Goal: Task Accomplishment & Management: Use online tool/utility

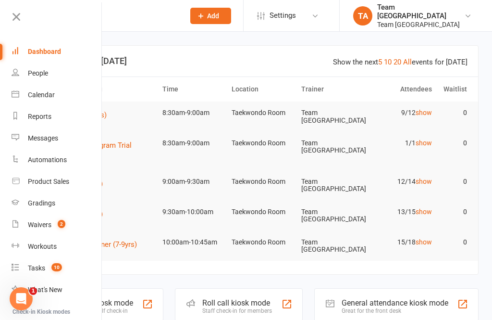
click at [53, 96] on div "Calendar" at bounding box center [41, 95] width 27 height 8
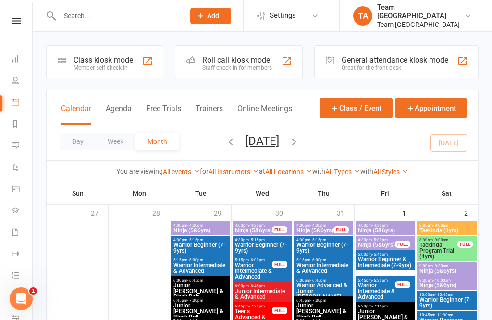
click at [72, 141] on button "Day" at bounding box center [78, 141] width 36 height 17
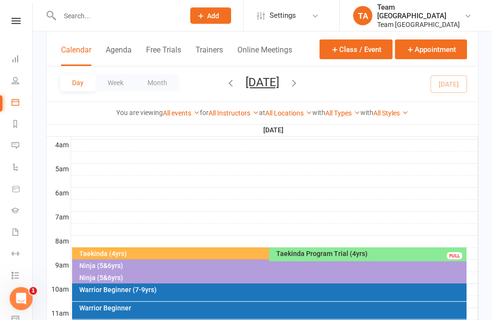
scroll to position [242, 0]
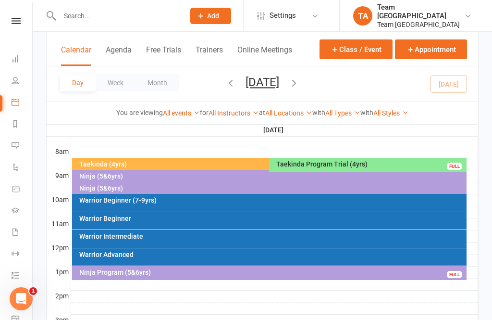
click at [199, 163] on div "Taekinda (4yrs)" at bounding box center [267, 164] width 377 height 7
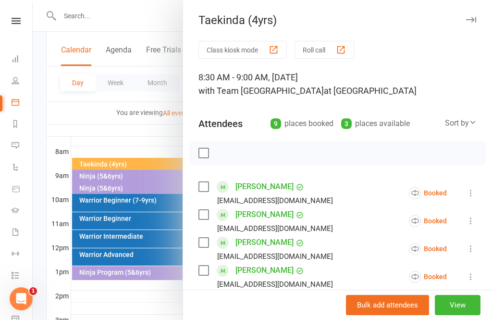
click at [458, 315] on button "View" at bounding box center [458, 305] width 46 height 20
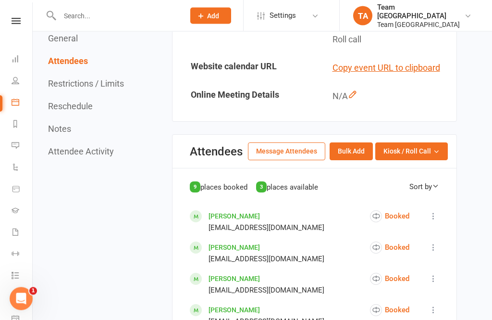
scroll to position [432, 0]
click at [430, 160] on button "Kiosk / Roll Call" at bounding box center [412, 150] width 73 height 17
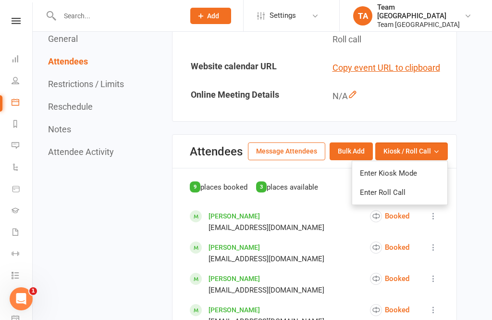
click at [402, 202] on link "Enter Roll Call" at bounding box center [399, 192] width 95 height 19
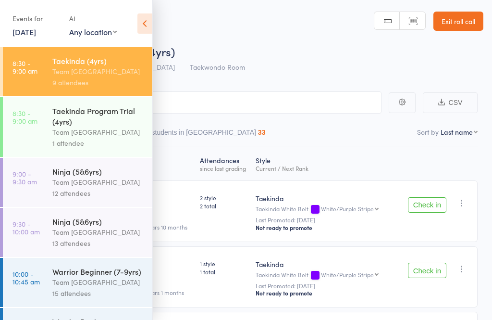
click at [114, 75] on div "Team [GEOGRAPHIC_DATA]" at bounding box center [98, 71] width 92 height 11
click at [149, 18] on icon at bounding box center [145, 23] width 15 height 20
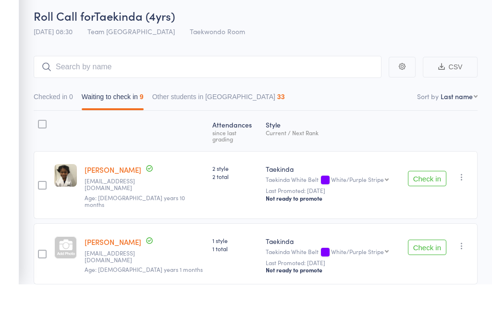
scroll to position [54, 0]
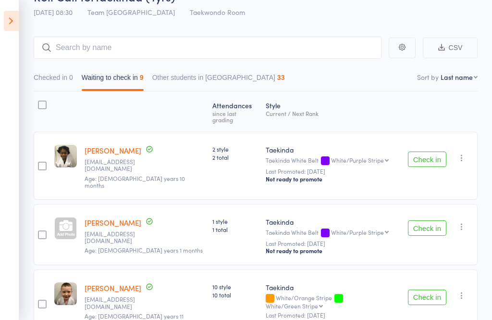
click at [111, 146] on link "[PERSON_NAME]" at bounding box center [113, 151] width 57 height 10
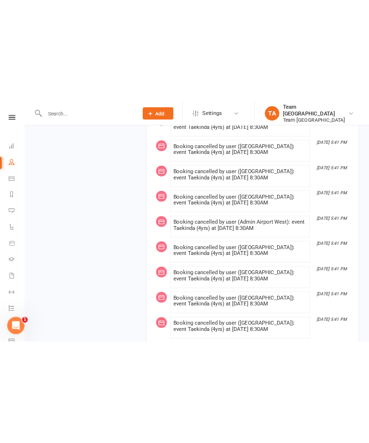
scroll to position [3793, 0]
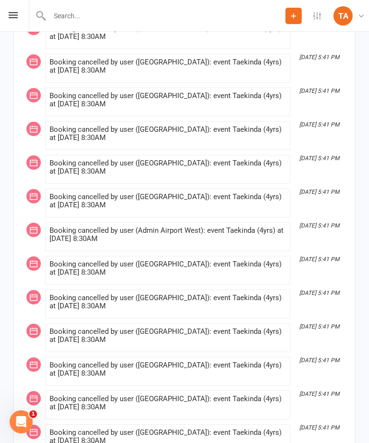
click at [15, 13] on icon at bounding box center [13, 15] width 9 height 6
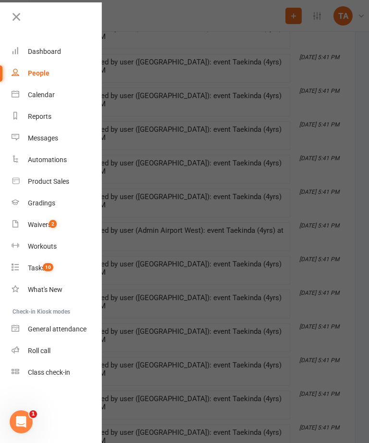
click at [42, 319] on div "Roll call" at bounding box center [39, 351] width 23 height 8
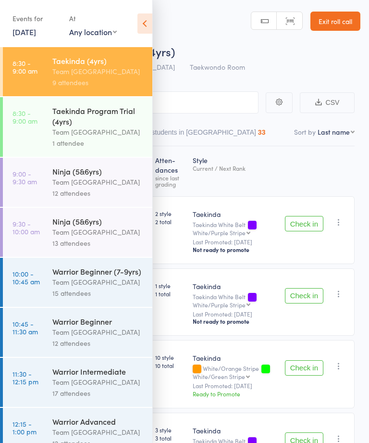
click at [88, 118] on div "Taekinda Program Trial (4yrs)" at bounding box center [98, 115] width 92 height 21
click at [95, 72] on div "Team [GEOGRAPHIC_DATA]" at bounding box center [98, 71] width 92 height 11
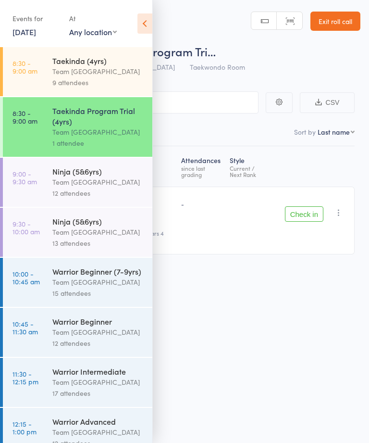
click at [102, 74] on div "Team [GEOGRAPHIC_DATA]" at bounding box center [98, 71] width 92 height 11
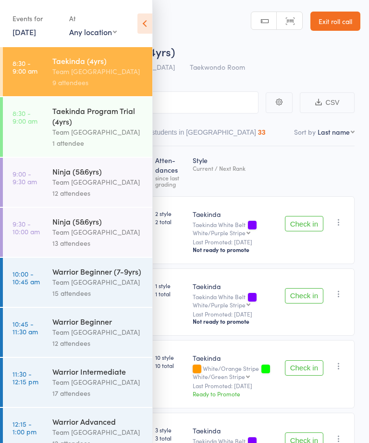
click at [151, 20] on icon at bounding box center [145, 23] width 15 height 20
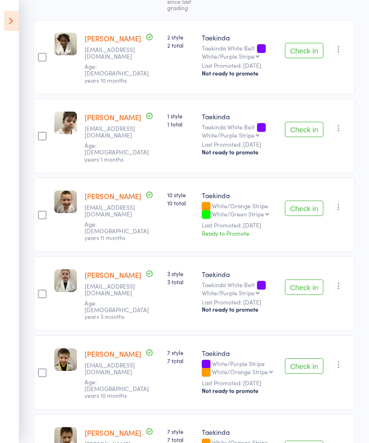
scroll to position [174, 0]
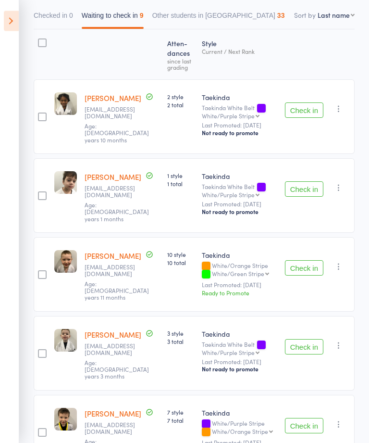
click at [303, 105] on button "Check in" at bounding box center [304, 110] width 38 height 15
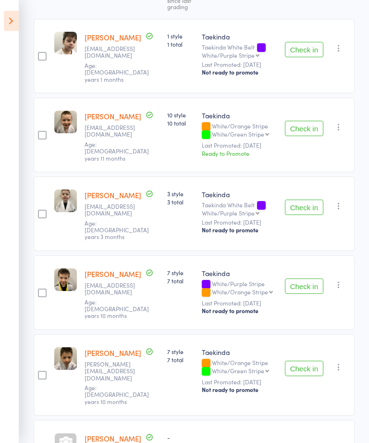
click at [300, 200] on button "Check in" at bounding box center [304, 207] width 38 height 15
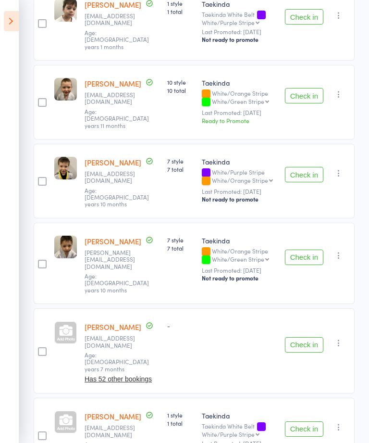
scroll to position [274, 0]
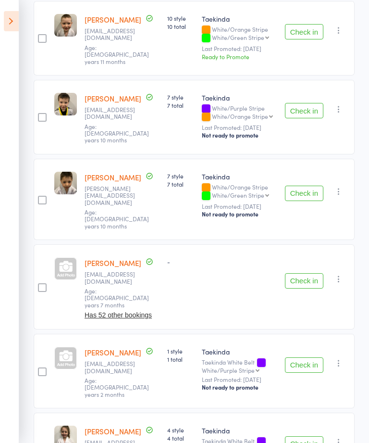
click at [304, 273] on button "Check in" at bounding box center [304, 280] width 38 height 15
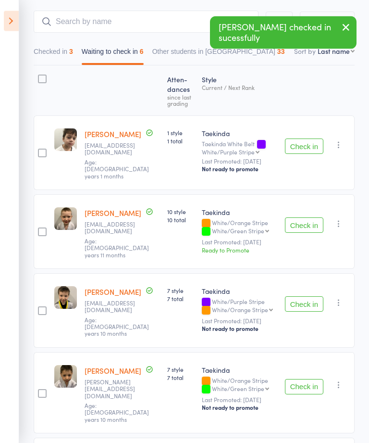
scroll to position [80, 0]
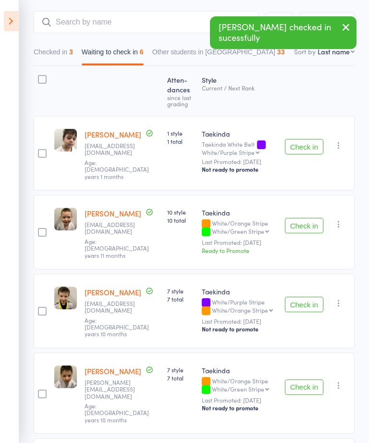
click at [303, 143] on button "Check in" at bounding box center [304, 146] width 38 height 15
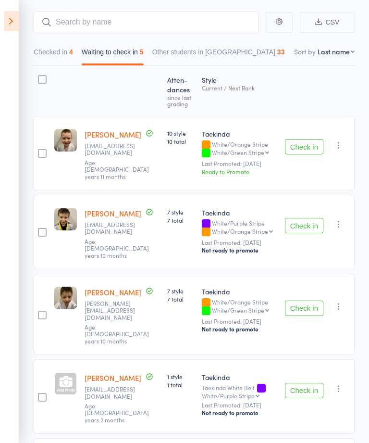
scroll to position [124, 0]
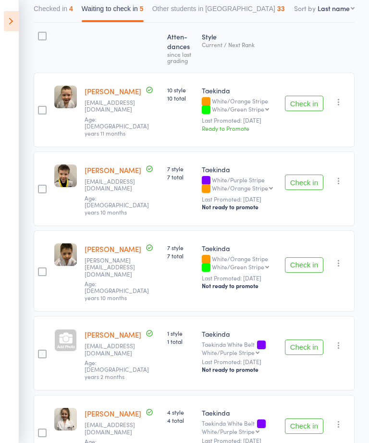
click at [297, 175] on button "Check in" at bounding box center [304, 182] width 38 height 15
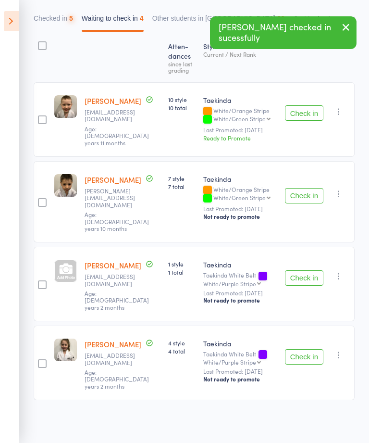
scroll to position [51, 0]
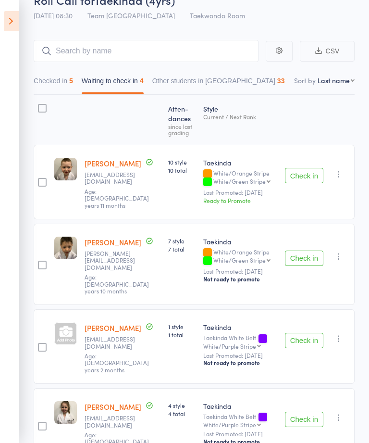
click at [18, 17] on icon at bounding box center [11, 21] width 15 height 20
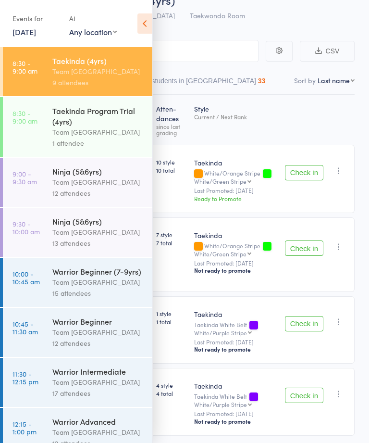
click at [107, 125] on div "Taekinda Program Trial (4yrs)" at bounding box center [98, 115] width 92 height 21
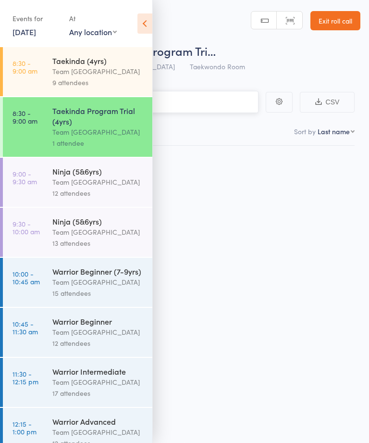
scroll to position [0, 0]
click at [142, 19] on icon at bounding box center [145, 23] width 15 height 20
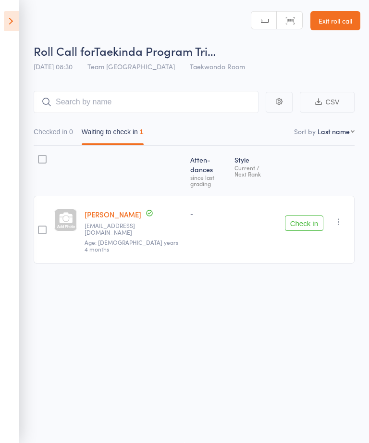
click at [18, 22] on icon at bounding box center [11, 21] width 15 height 20
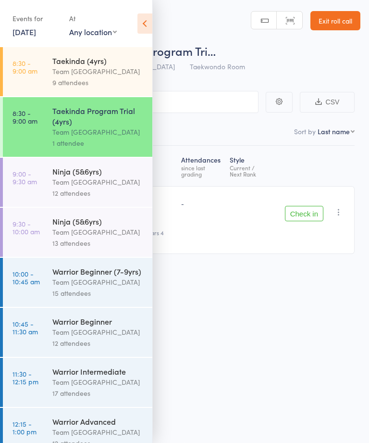
click at [79, 67] on div "Team [GEOGRAPHIC_DATA]" at bounding box center [98, 71] width 92 height 11
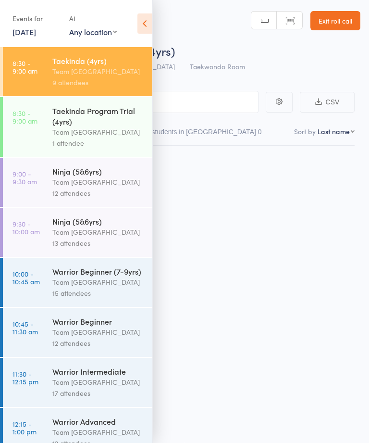
click at [109, 69] on div "Team [GEOGRAPHIC_DATA]" at bounding box center [98, 71] width 92 height 11
click at [151, 19] on icon at bounding box center [145, 23] width 15 height 20
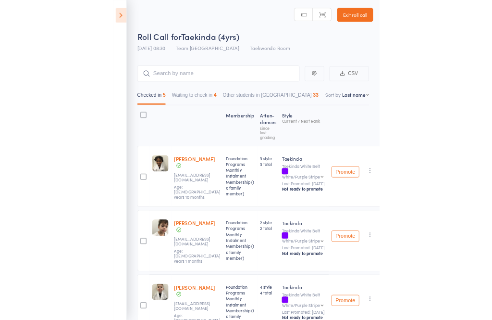
scroll to position [52, 0]
